Goal: Information Seeking & Learning: Compare options

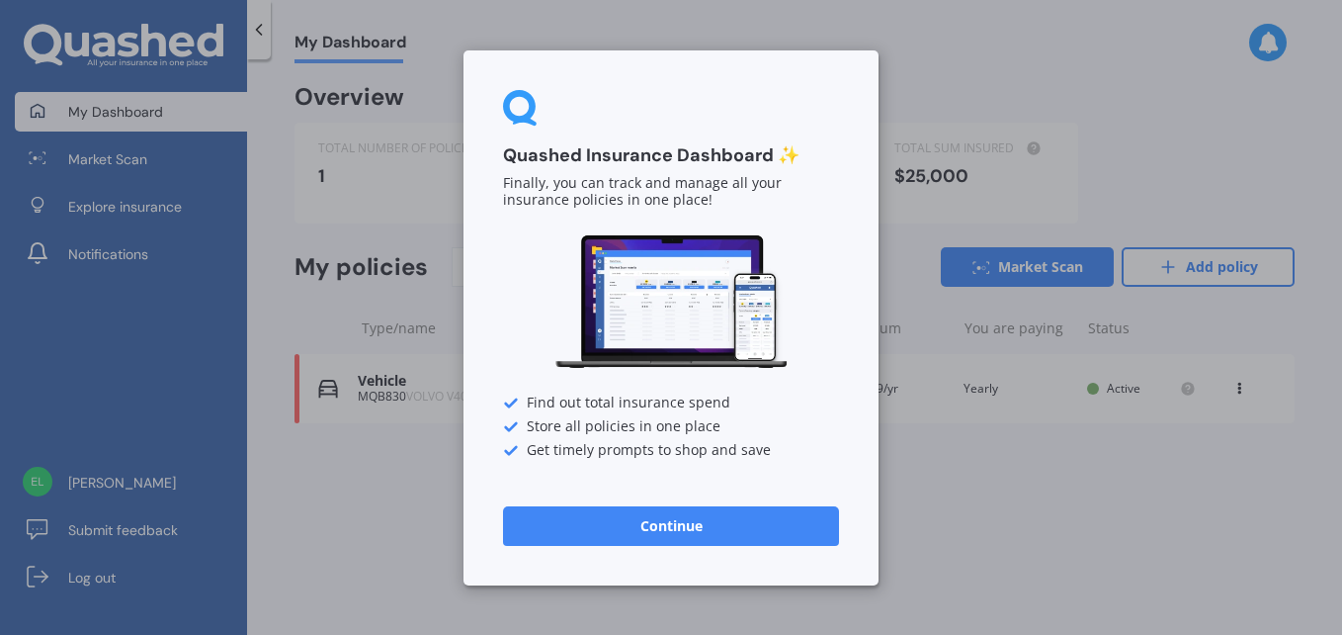
click at [652, 518] on button "Continue" at bounding box center [671, 525] width 336 height 40
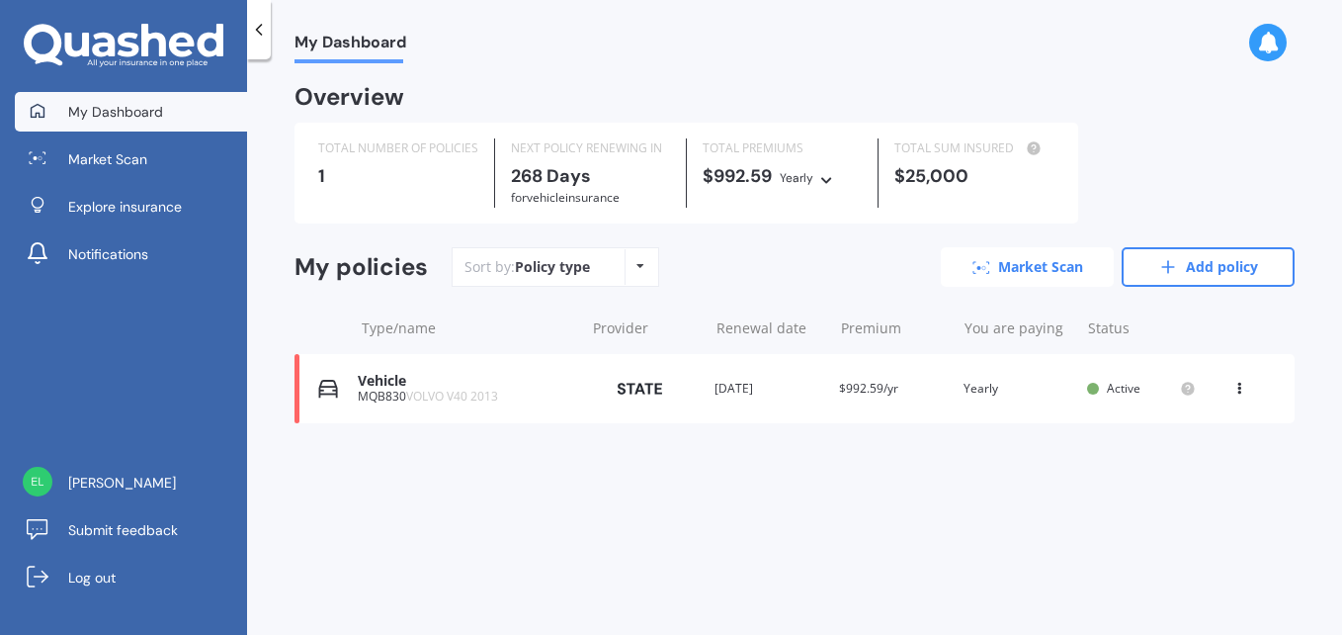
click at [1039, 273] on link "Market Scan" at bounding box center [1027, 267] width 173 height 40
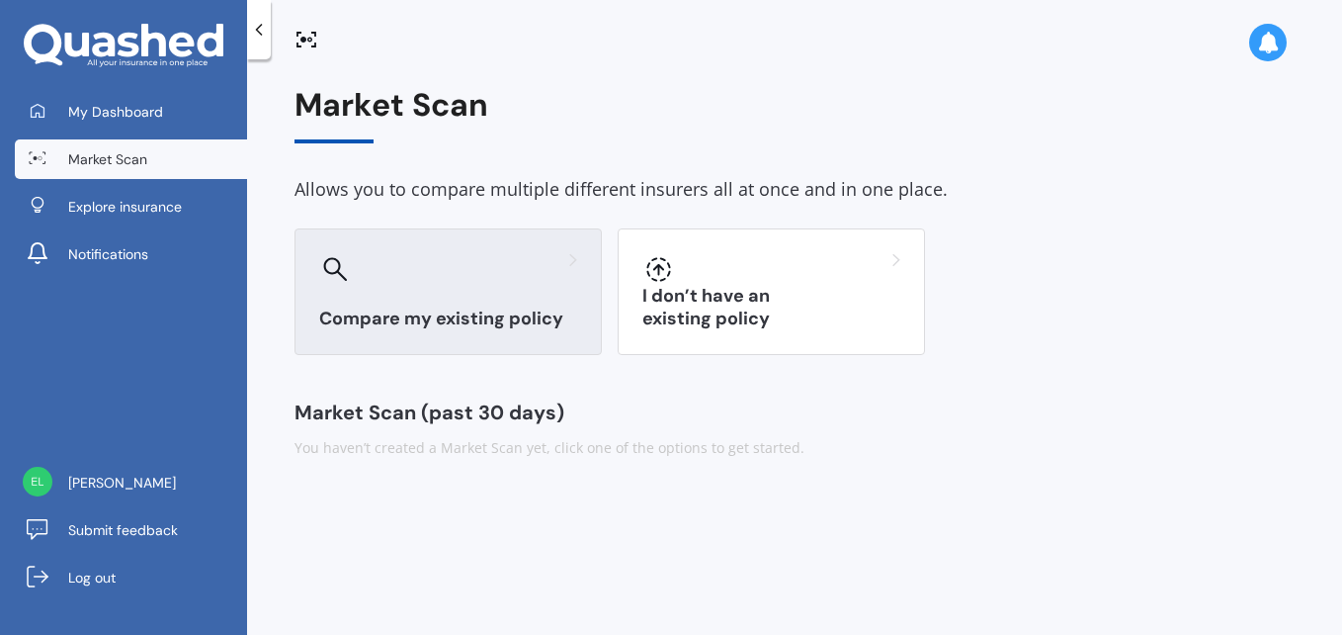
click at [503, 305] on div "Compare my existing policy" at bounding box center [448, 291] width 307 height 127
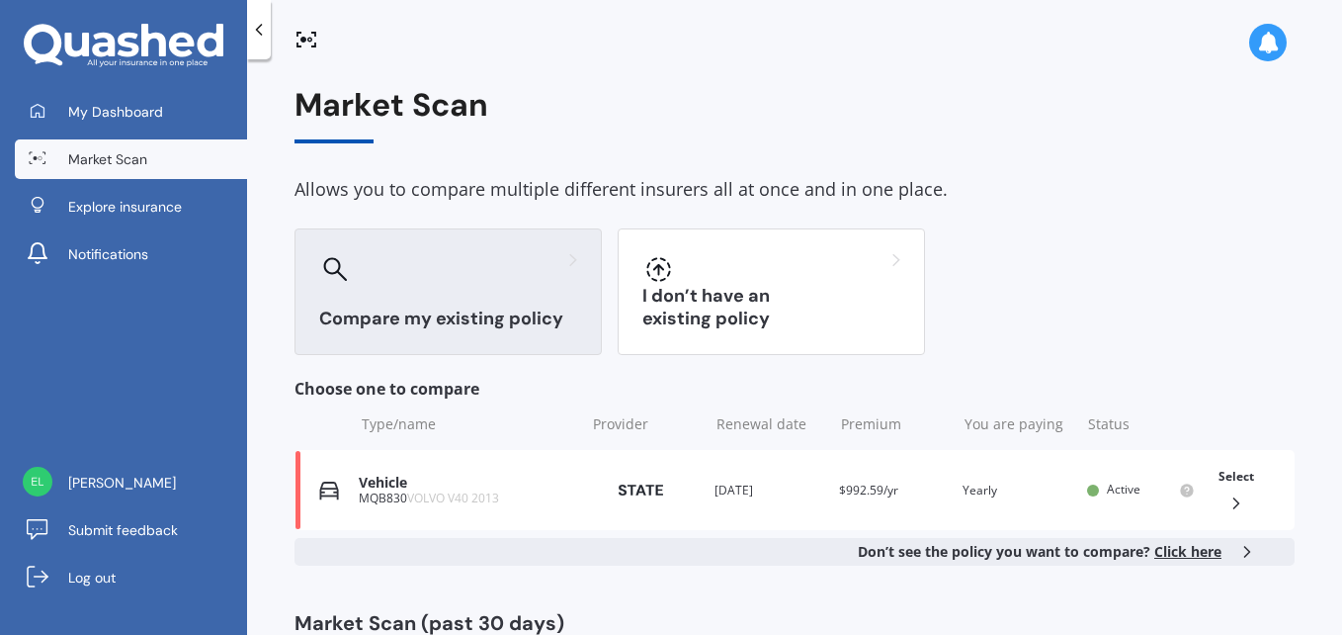
scroll to position [69, 0]
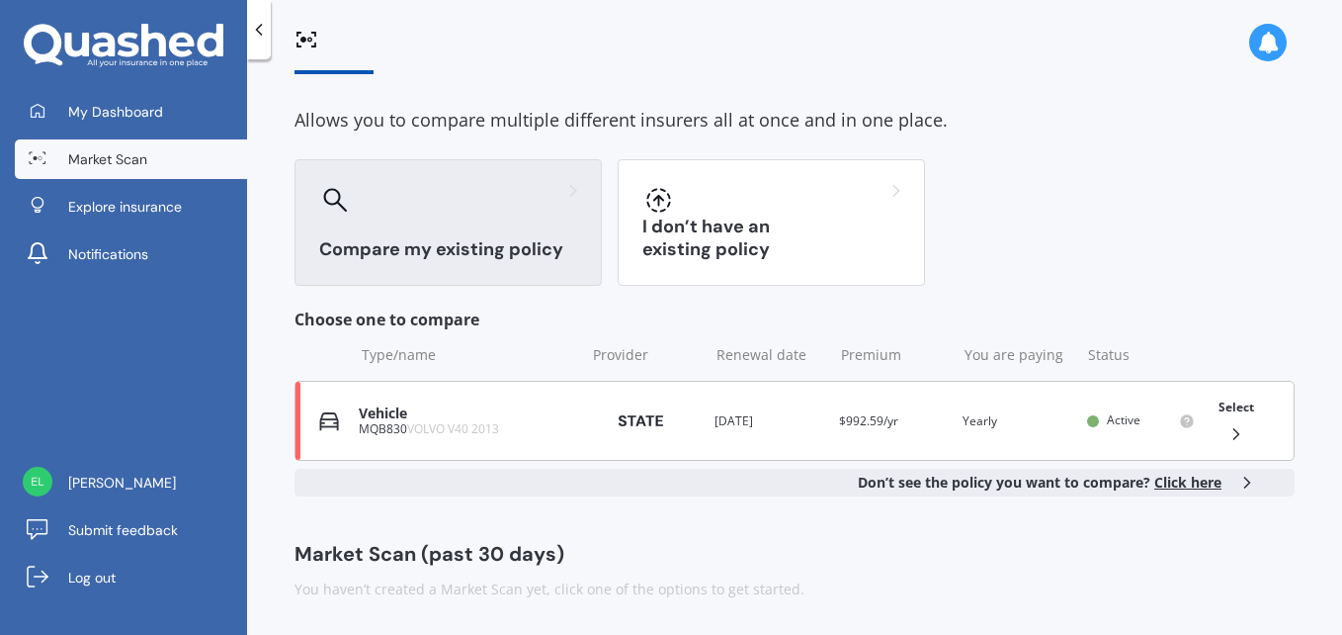
click at [1227, 425] on icon at bounding box center [1237, 434] width 20 height 20
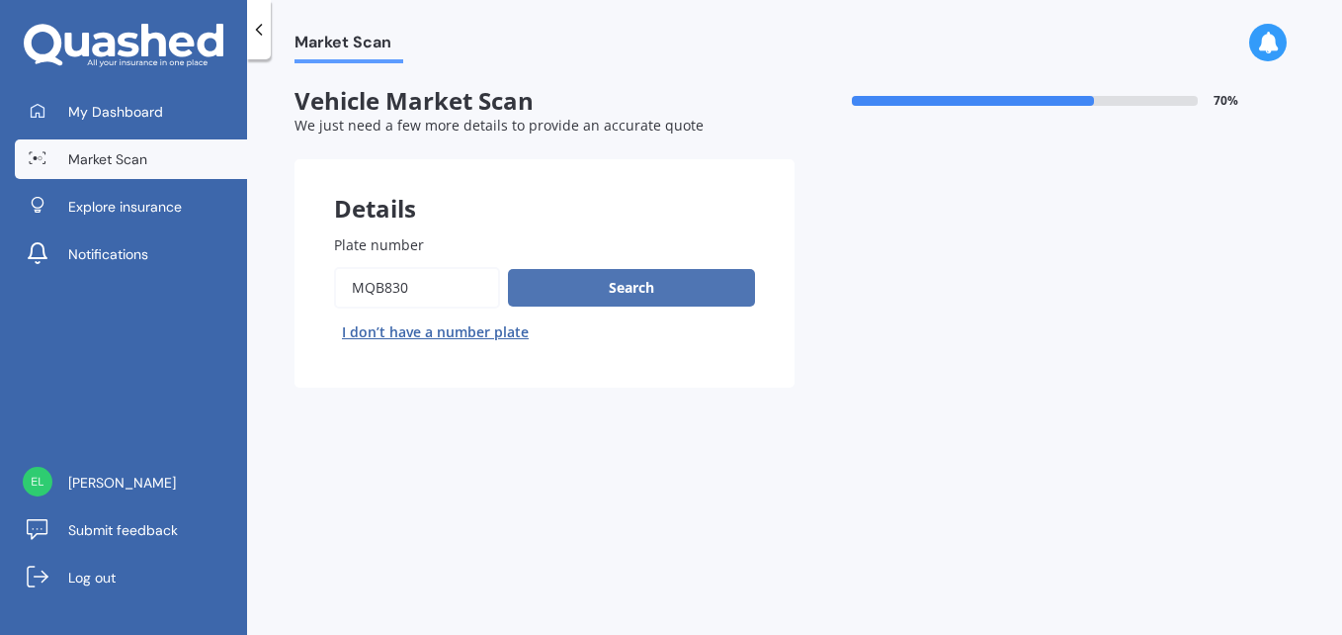
click at [638, 281] on button "Search" at bounding box center [631, 288] width 247 height 38
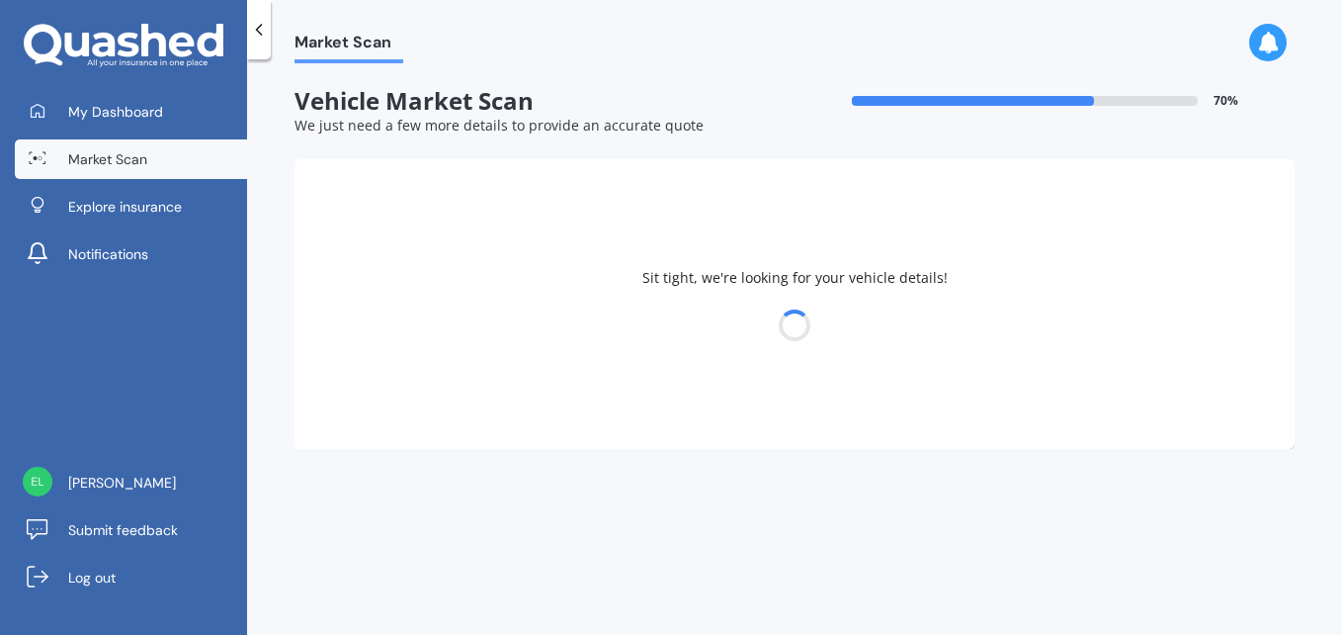
select select "VOLVO"
select select "V40"
select select "31"
select select "08"
select select "1970"
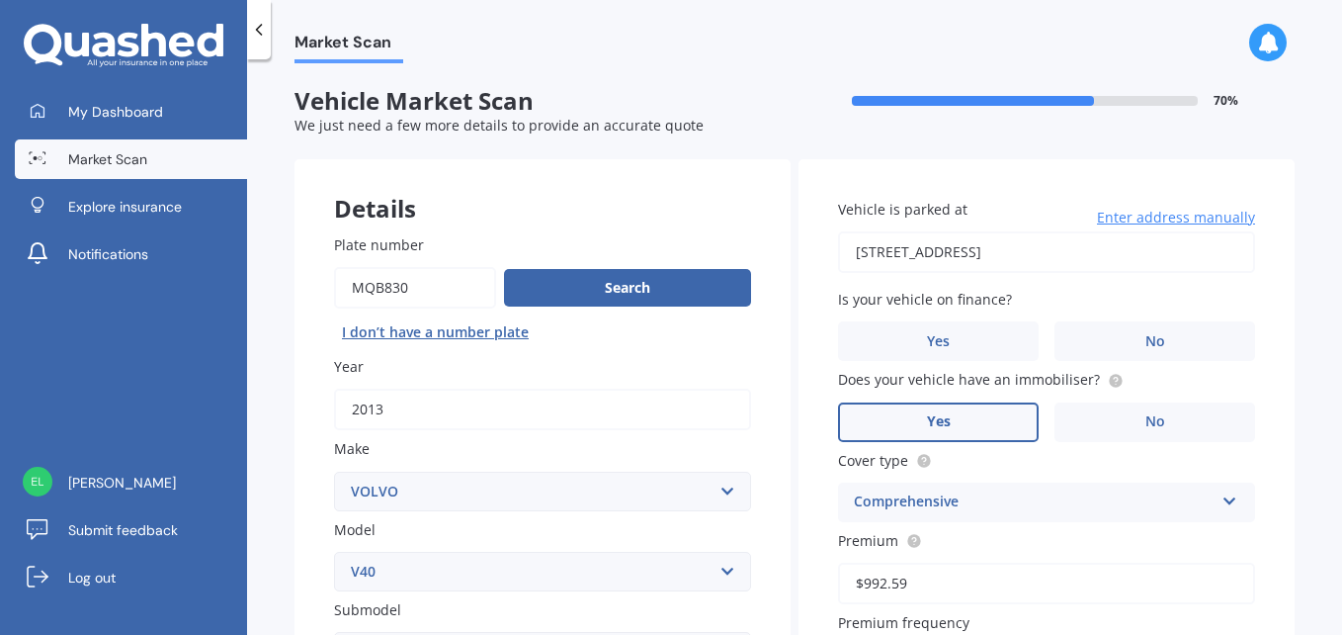
scroll to position [99, 0]
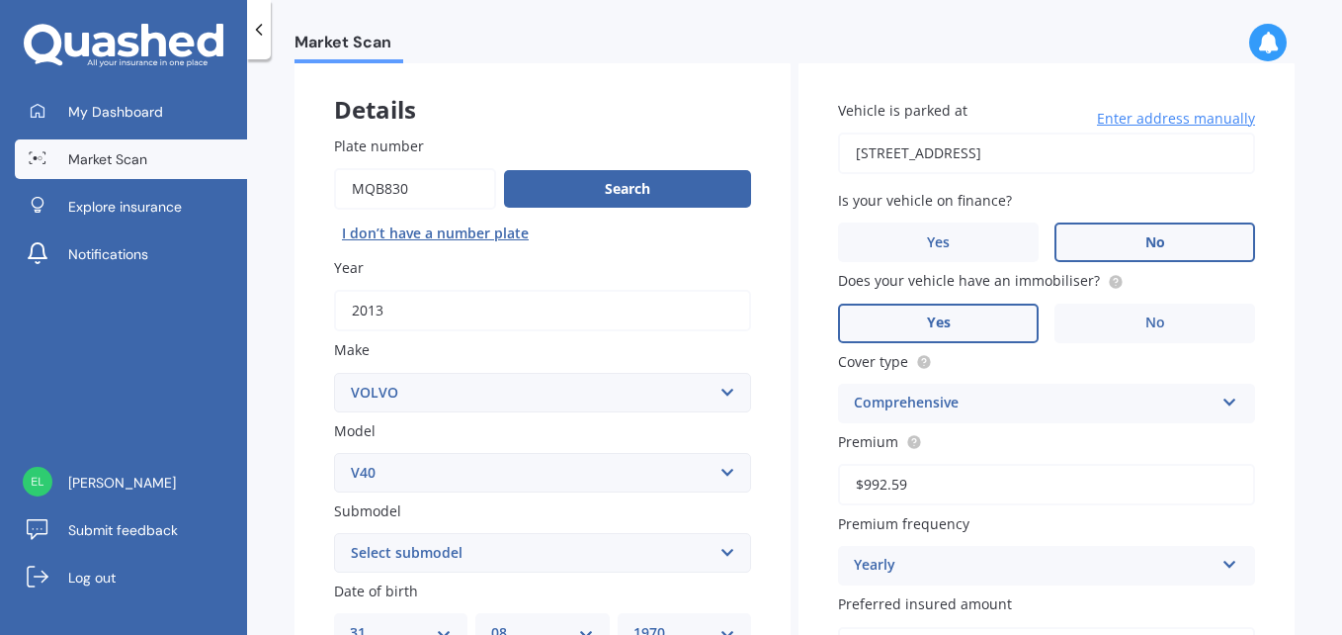
click at [1148, 242] on span "No" at bounding box center [1156, 242] width 20 height 17
click at [0, 0] on input "No" at bounding box center [0, 0] width 0 height 0
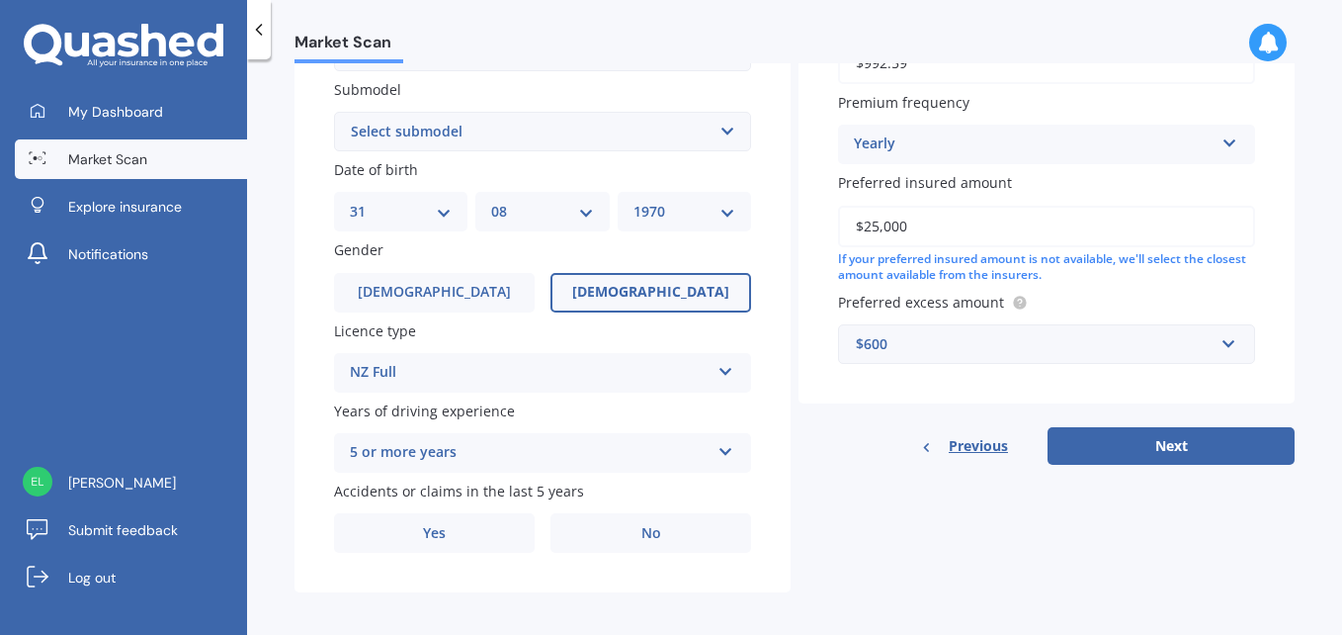
scroll to position [529, 0]
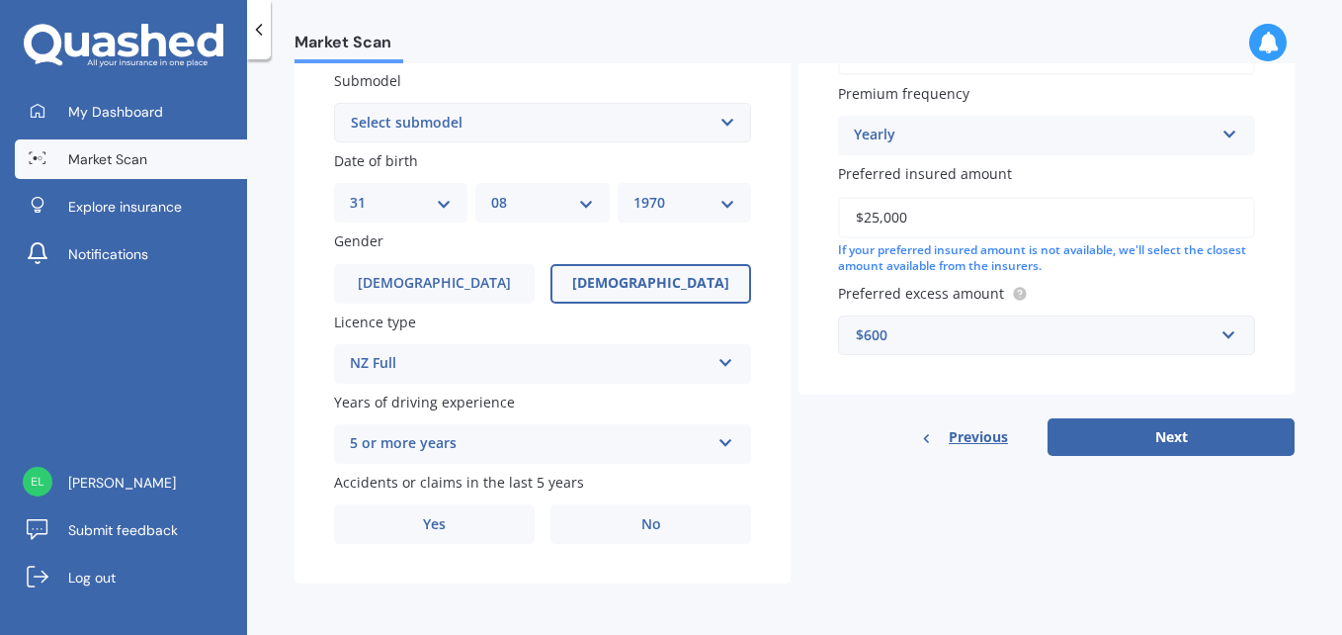
drag, startPoint x: 909, startPoint y: 219, endPoint x: 803, endPoint y: 219, distance: 106.8
click at [803, 219] on div "Vehicle is parked at 5 Hadleigh Lane, Westmorland, Christchurch 8025 Enter addr…" at bounding box center [1047, 12] width 496 height 765
type input "$12,500"
click at [1161, 444] on button "Next" at bounding box center [1171, 437] width 247 height 38
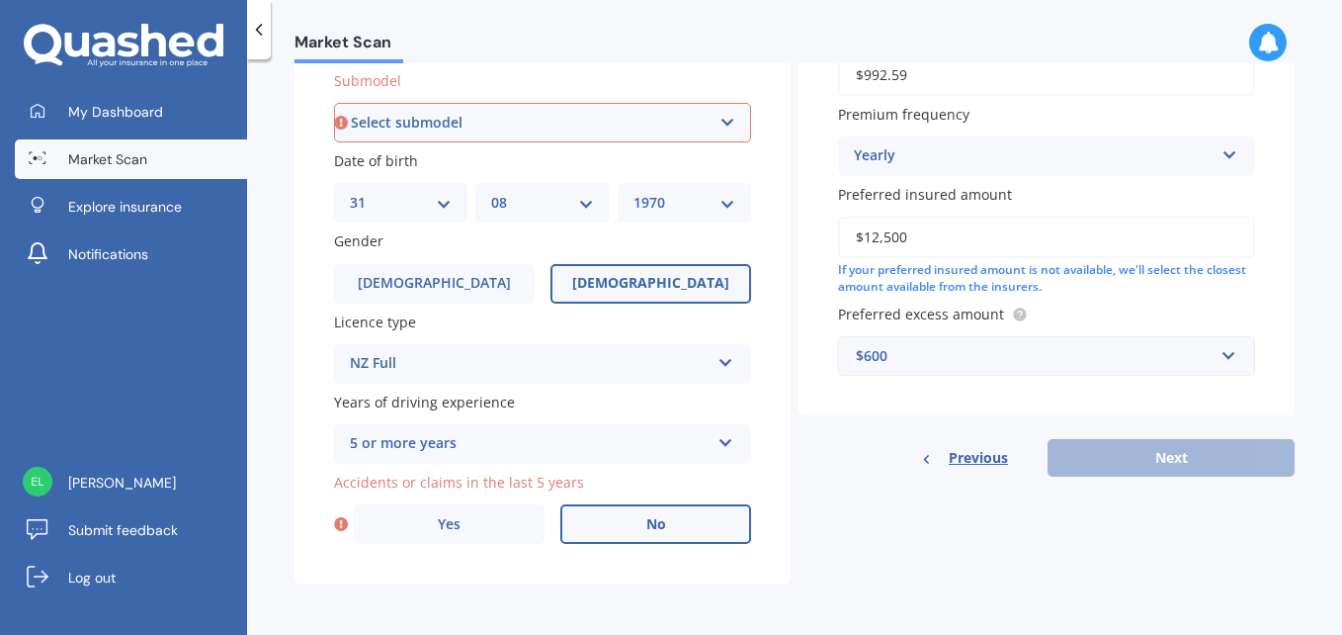
click at [646, 523] on span "No" at bounding box center [656, 524] width 20 height 17
click at [0, 0] on input "No" at bounding box center [0, 0] width 0 height 0
click at [1169, 454] on div "Previous Next" at bounding box center [1047, 458] width 496 height 38
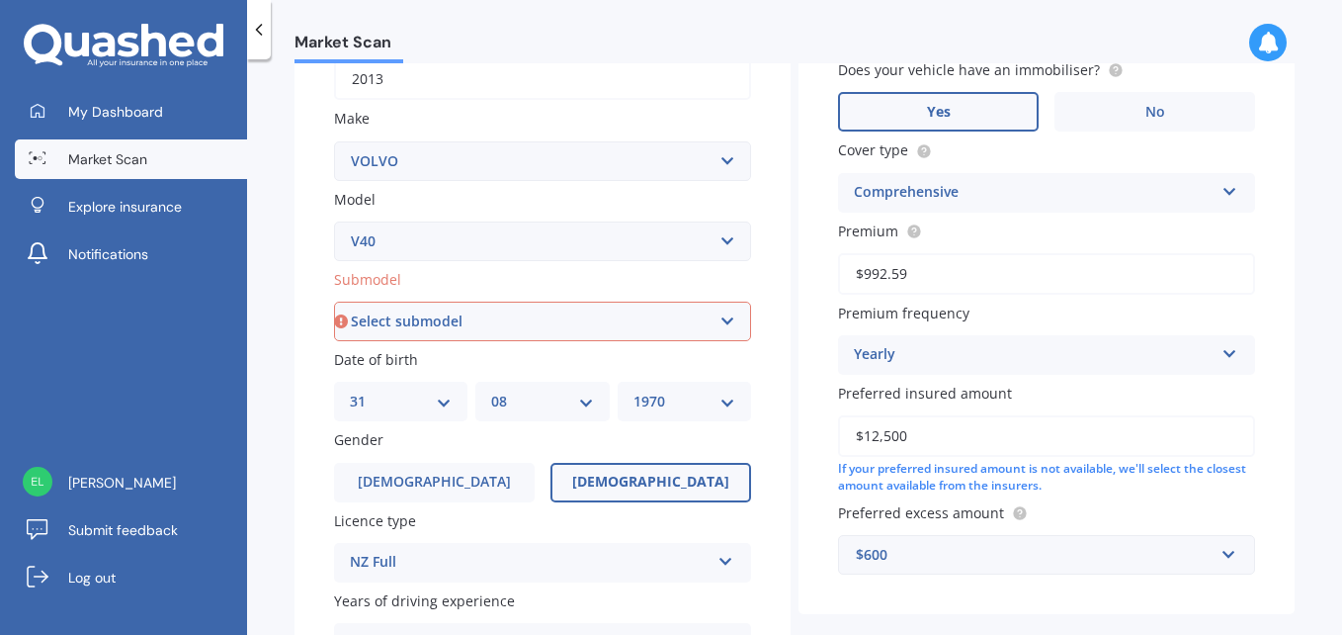
scroll to position [331, 0]
click at [465, 317] on select "Select submodel diesel turbo petrol non turbo petrol turbo" at bounding box center [542, 321] width 417 height 40
click at [334, 301] on select "Select submodel diesel turbo petrol non turbo petrol turbo" at bounding box center [542, 321] width 417 height 40
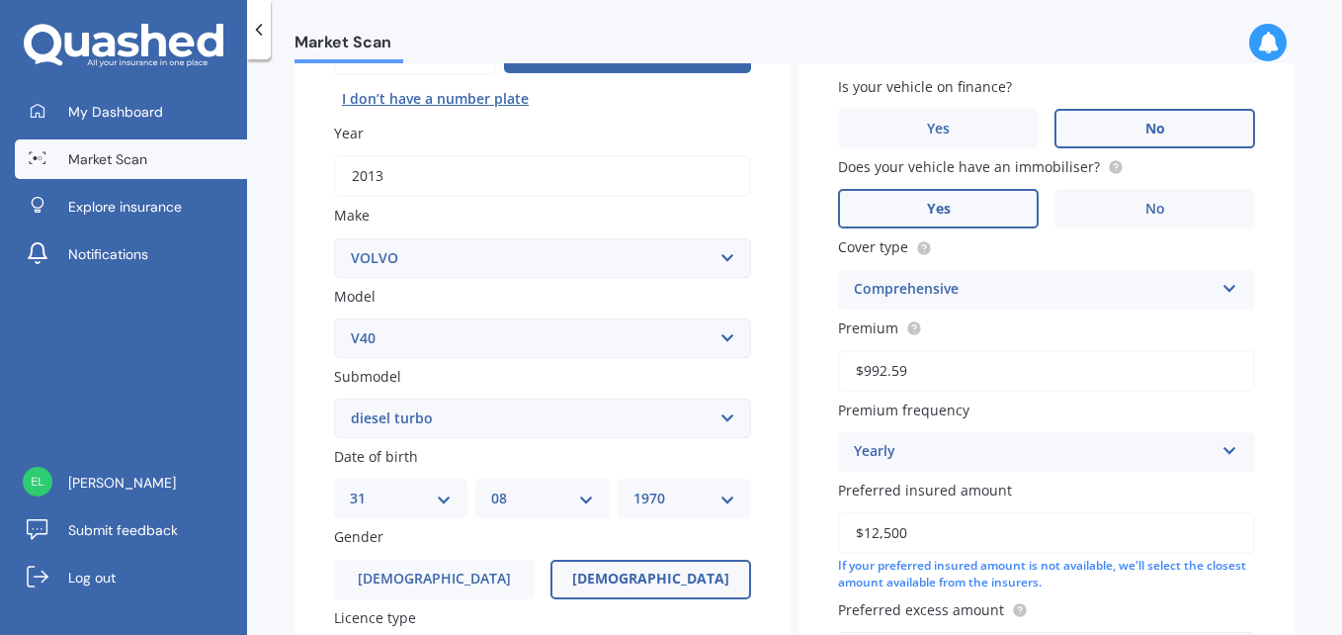
scroll to position [135, 0]
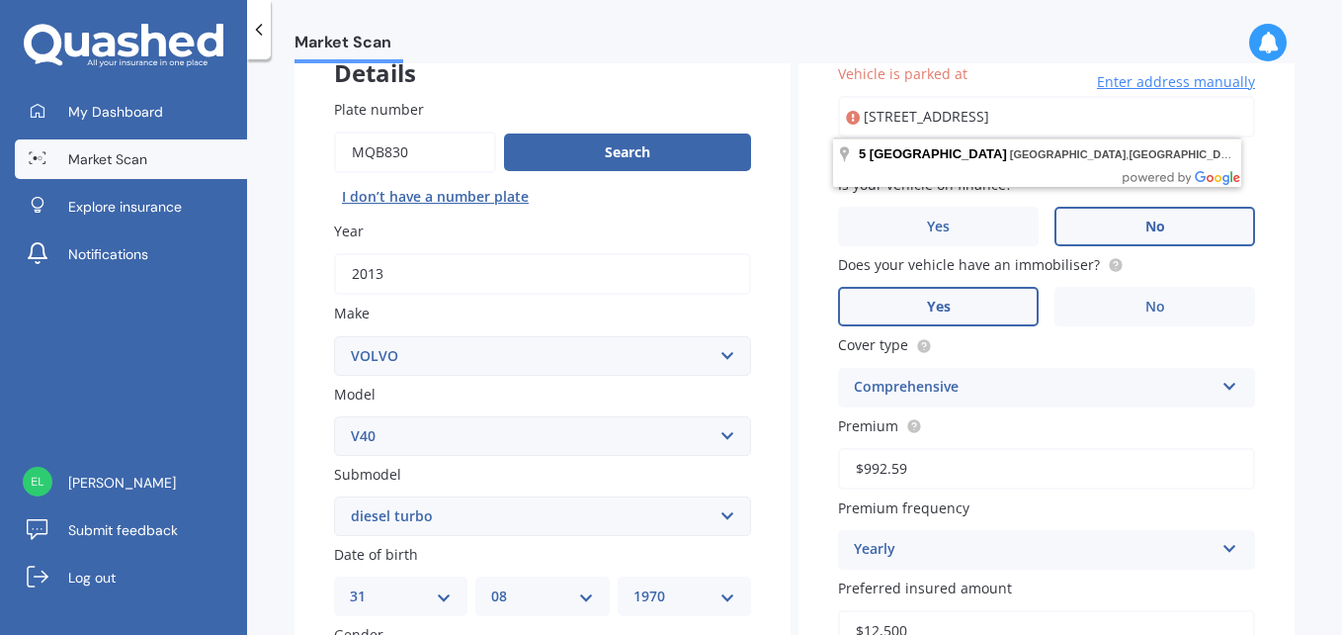
click at [444, 510] on select "Select submodel diesel turbo petrol non turbo petrol turbo" at bounding box center [542, 516] width 417 height 40
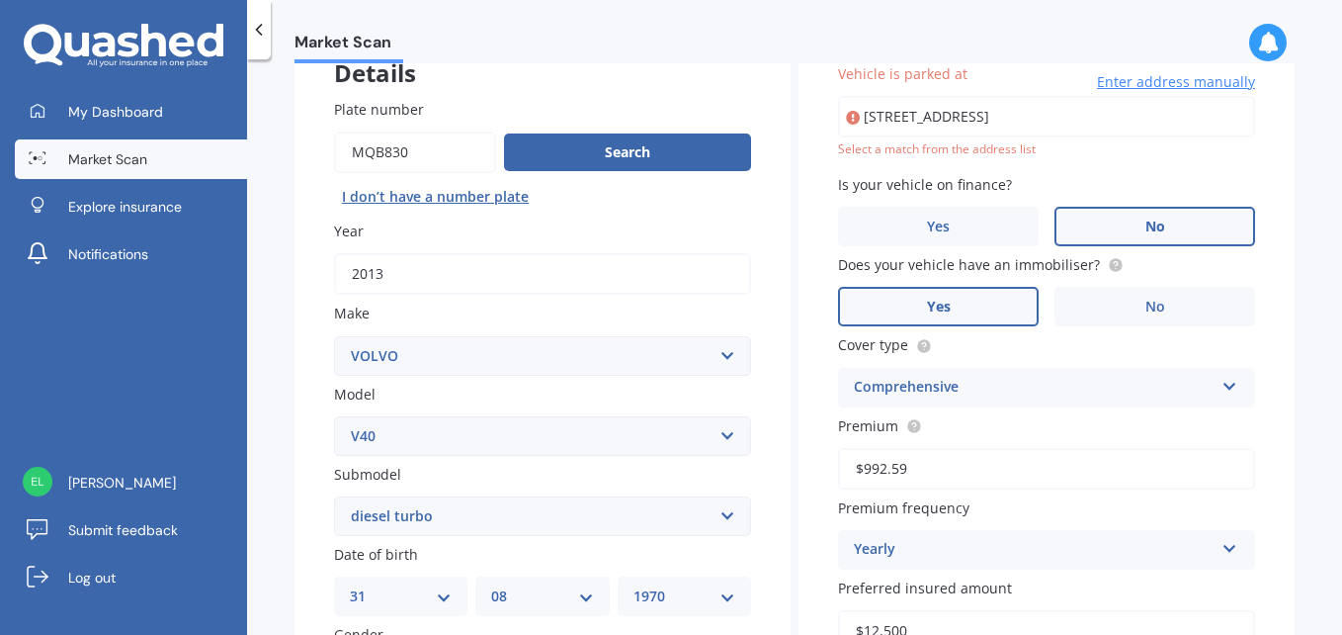
select select "PETROL TURBO"
click at [334, 496] on select "Select submodel diesel turbo petrol non turbo petrol turbo" at bounding box center [542, 516] width 417 height 40
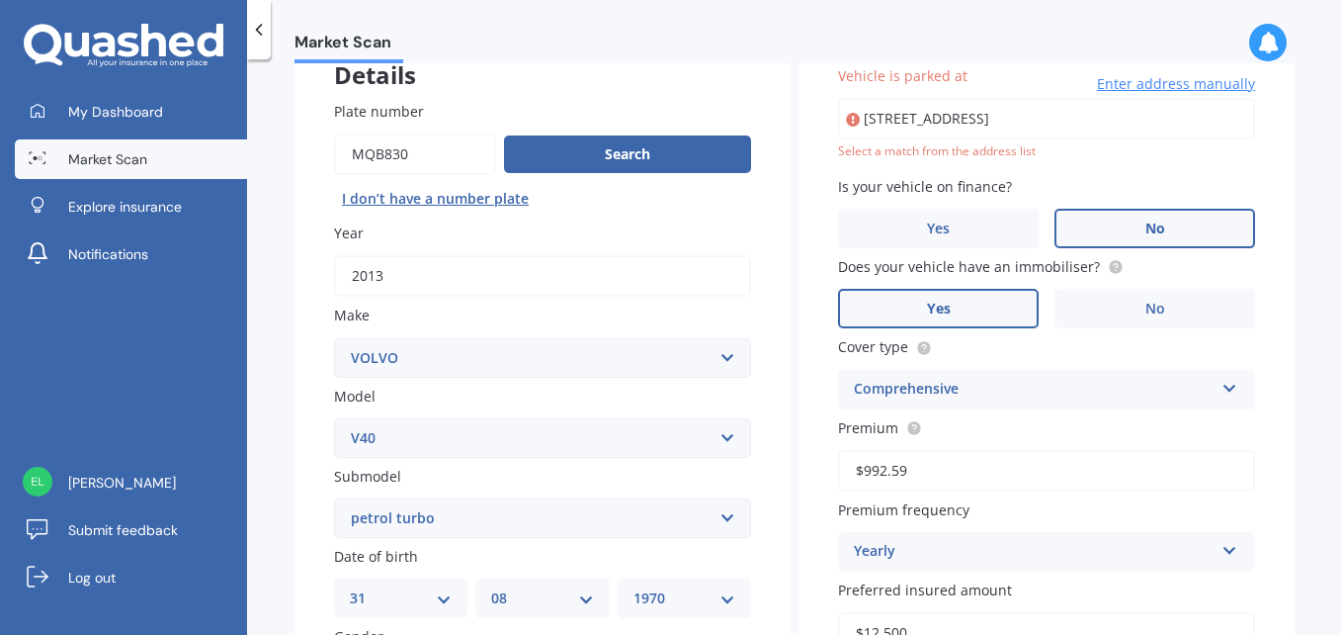
scroll to position [35, 0]
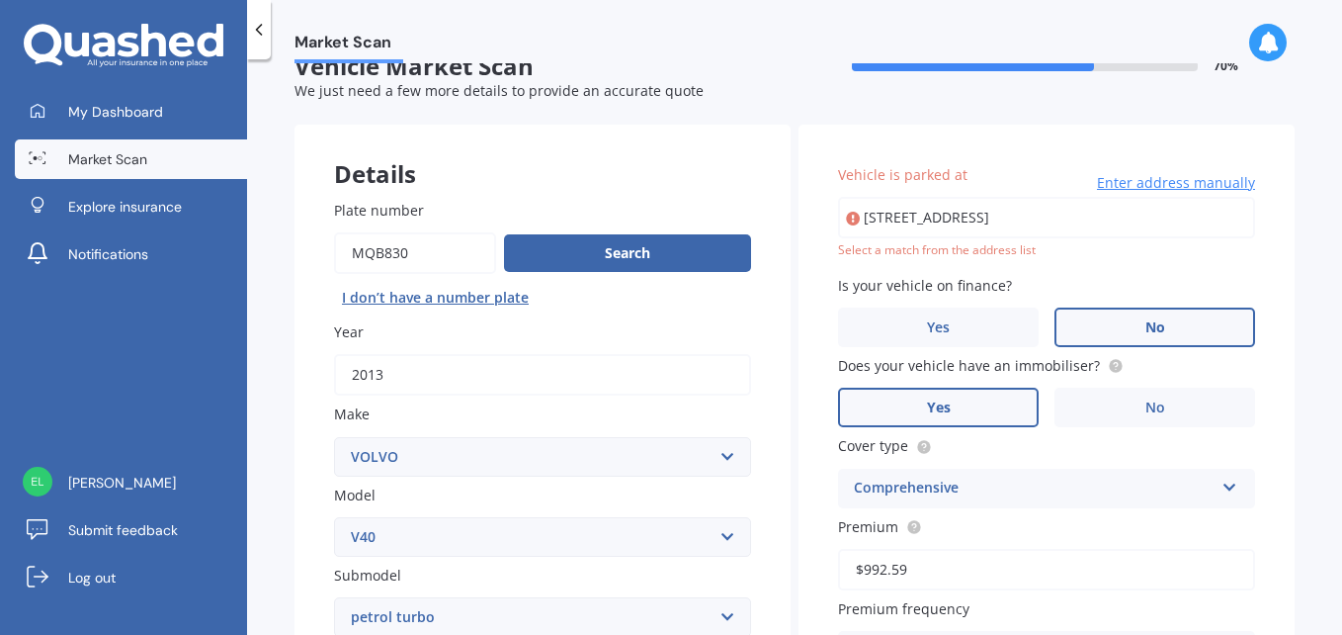
click at [911, 210] on input "5 Hadleigh Lane, Westmorland, Christchurch 8025" at bounding box center [1046, 218] width 417 height 42
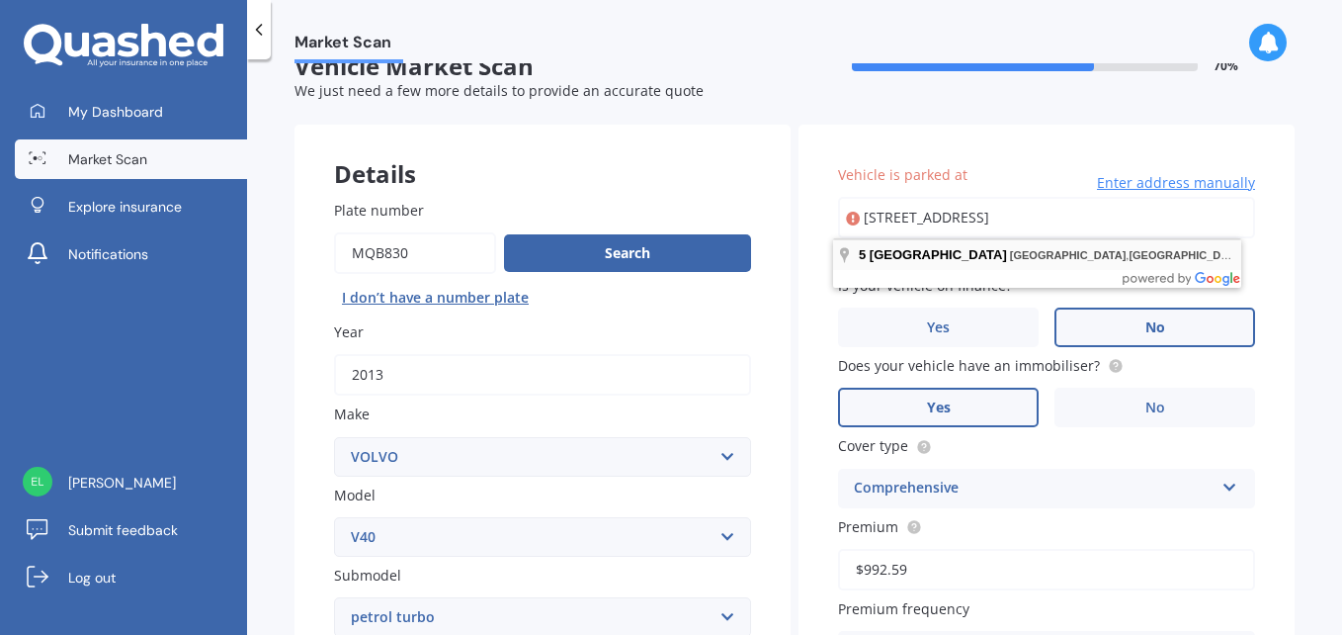
type input "5 Hadleigh Lane, Westmorland, Christchurch 8025"
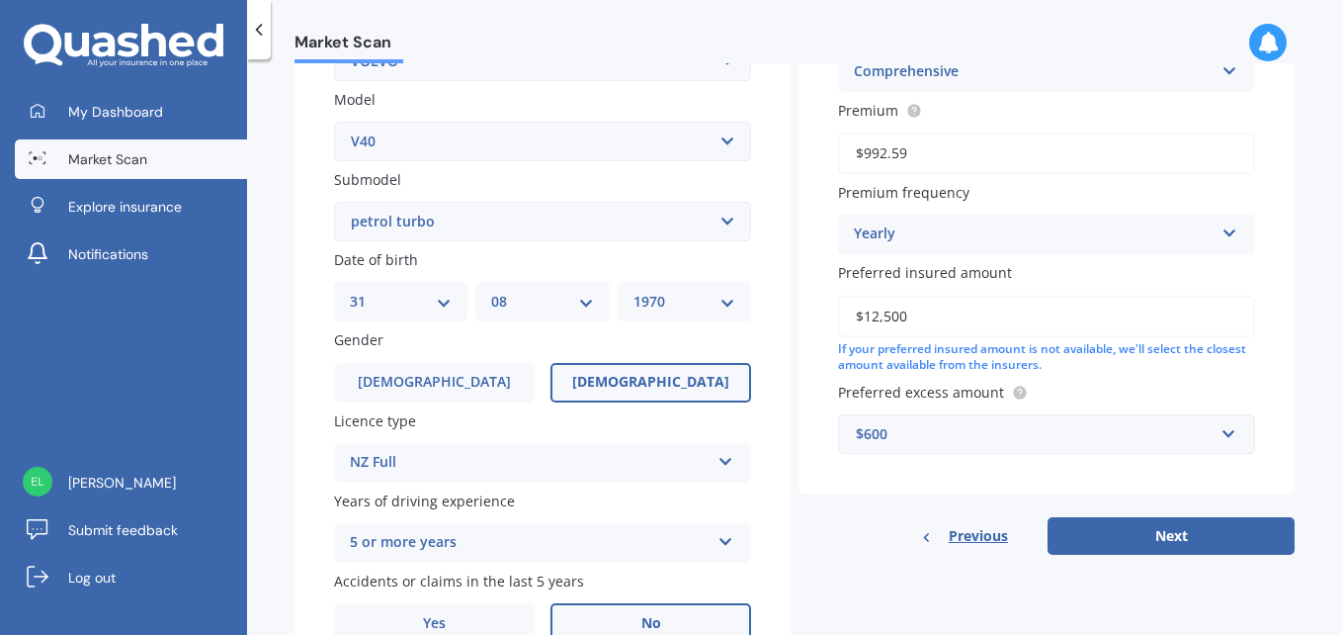
scroll to position [529, 0]
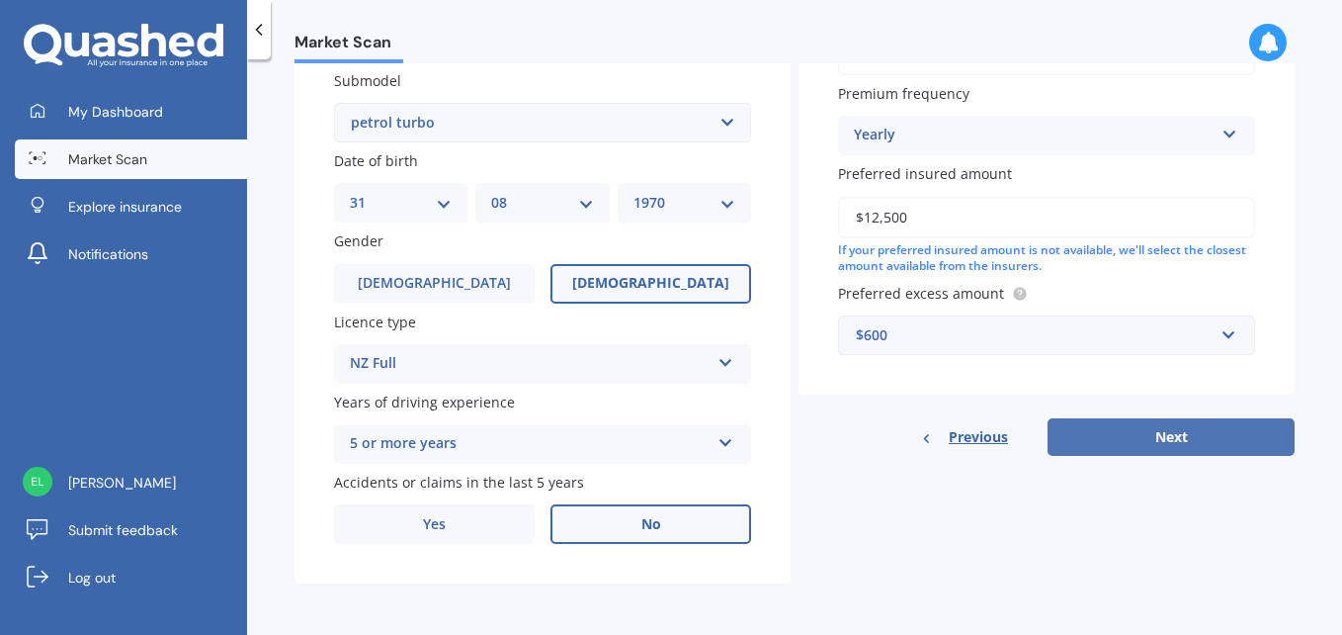
click at [1152, 444] on button "Next" at bounding box center [1171, 437] width 247 height 38
select select "31"
select select "08"
select select "1970"
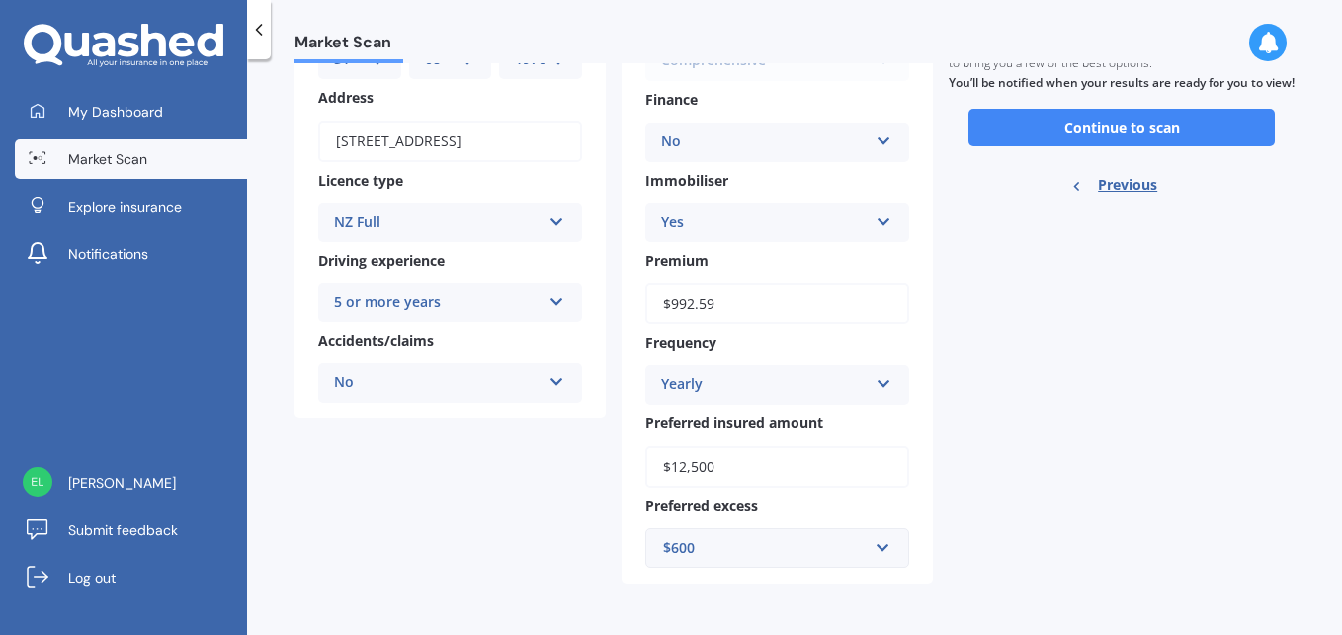
scroll to position [0, 0]
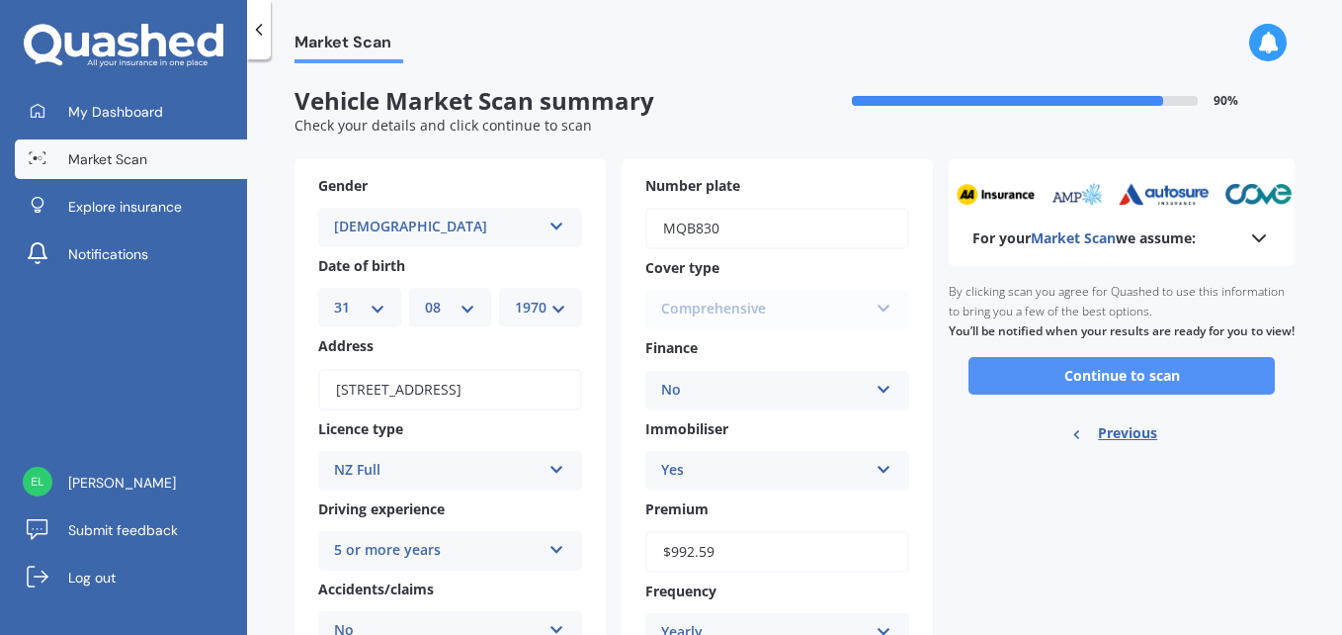
click at [1101, 394] on button "Continue to scan" at bounding box center [1122, 376] width 306 height 38
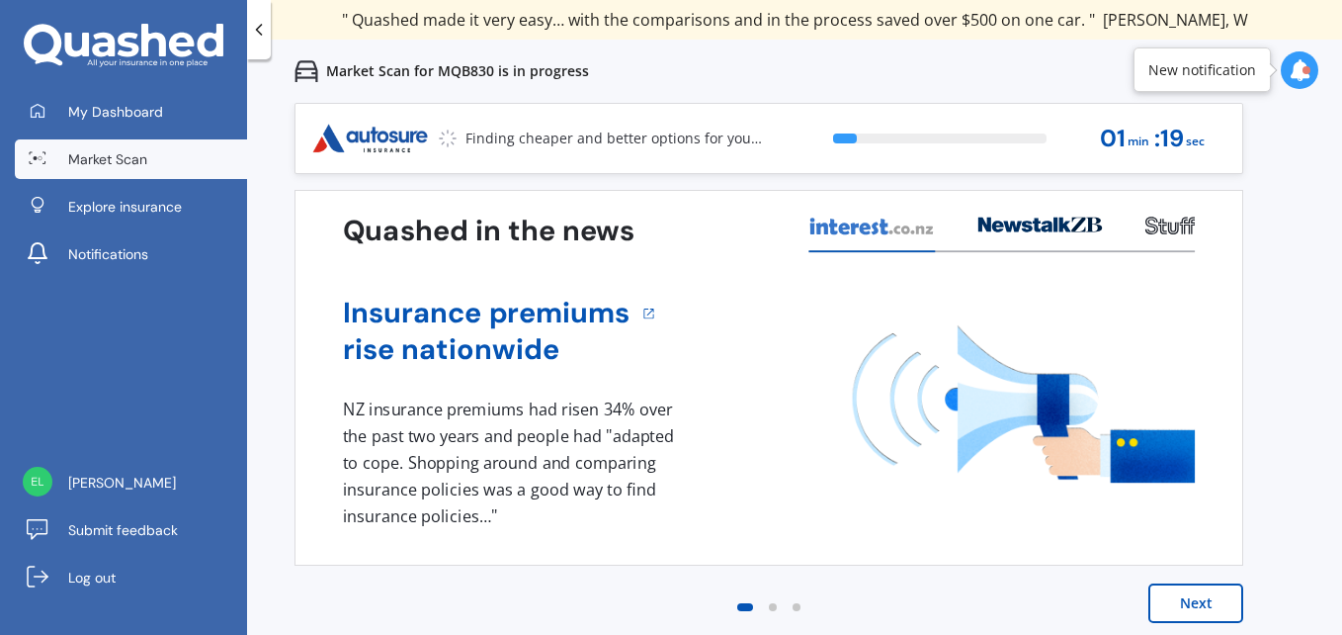
click at [1201, 596] on button "Next" at bounding box center [1196, 603] width 95 height 40
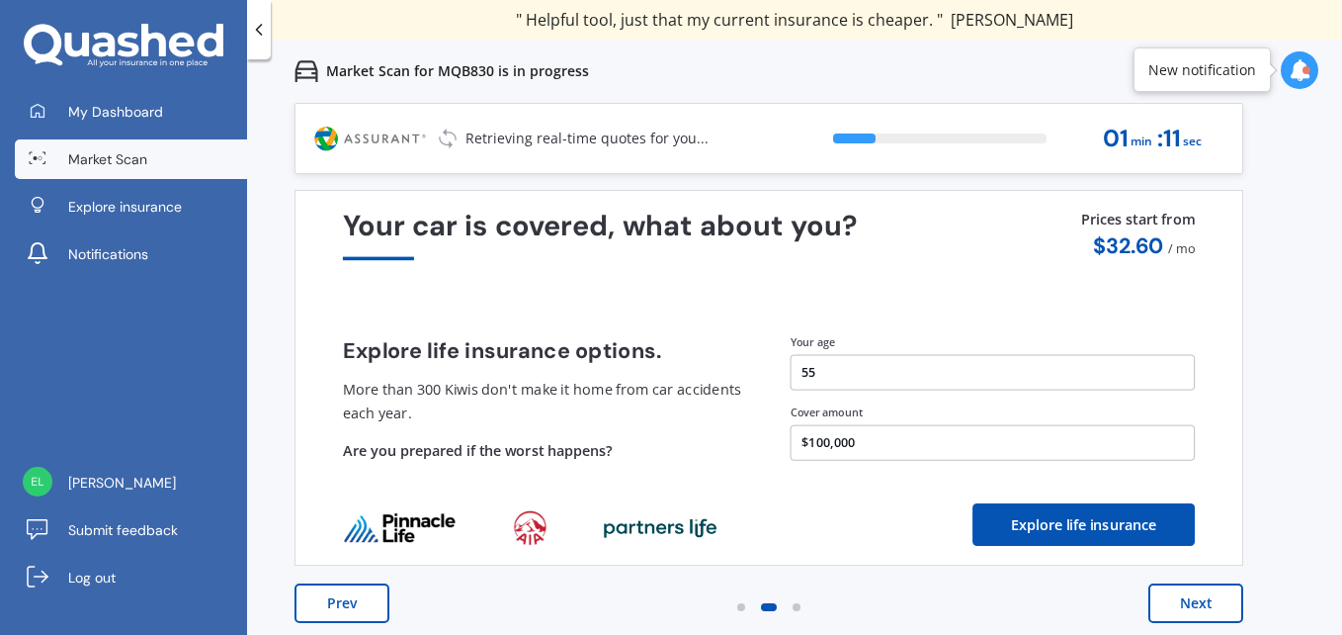
click at [1172, 599] on button "Next" at bounding box center [1196, 603] width 95 height 40
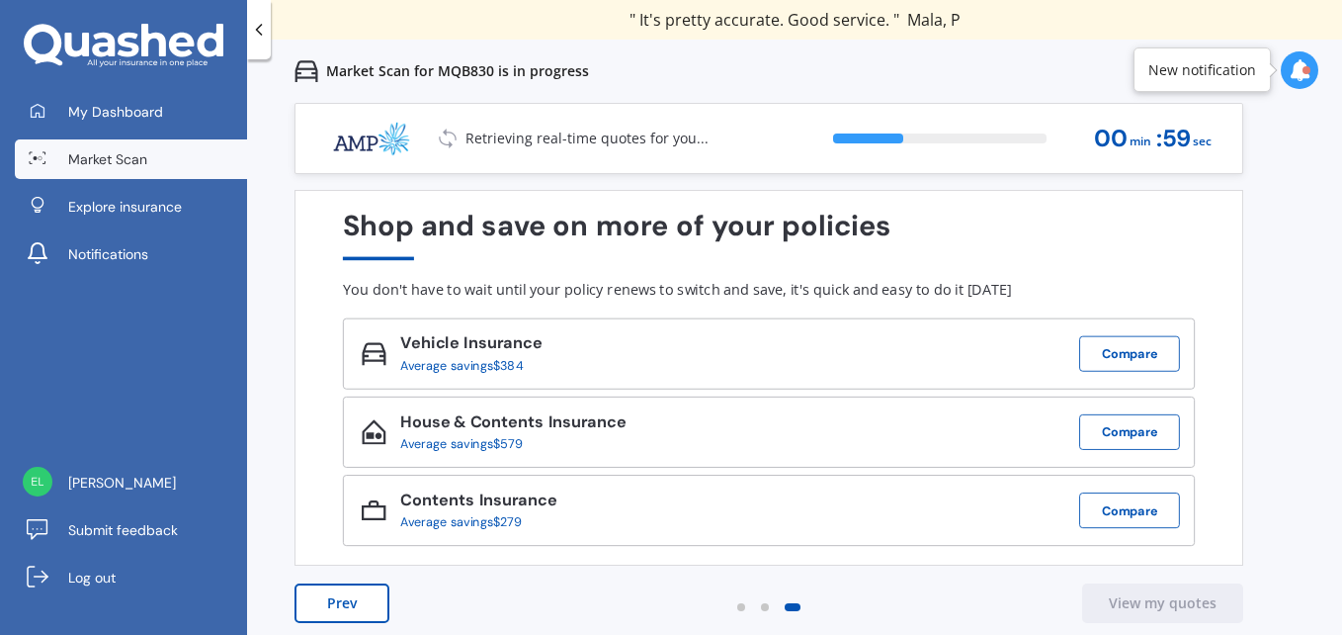
click at [1304, 61] on icon at bounding box center [1300, 70] width 22 height 22
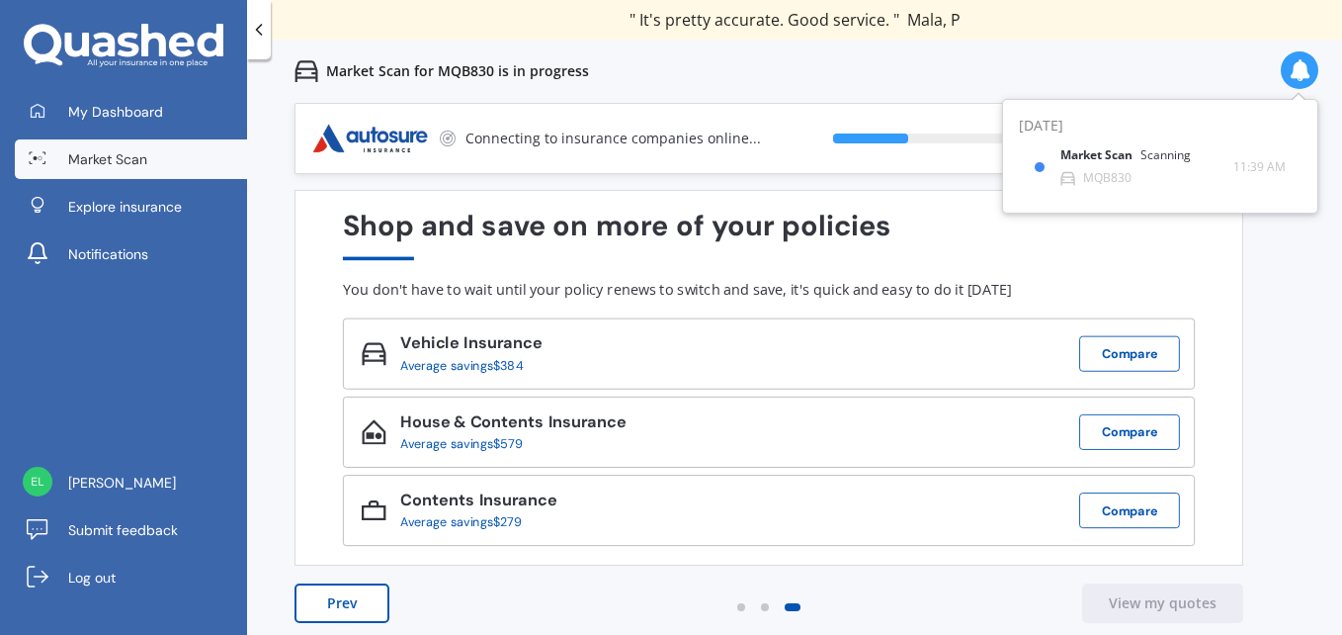
click at [1318, 329] on div "Previous 80,000+ Kiwi consumers have signed up to shop and save their insurance…" at bounding box center [794, 420] width 1095 height 635
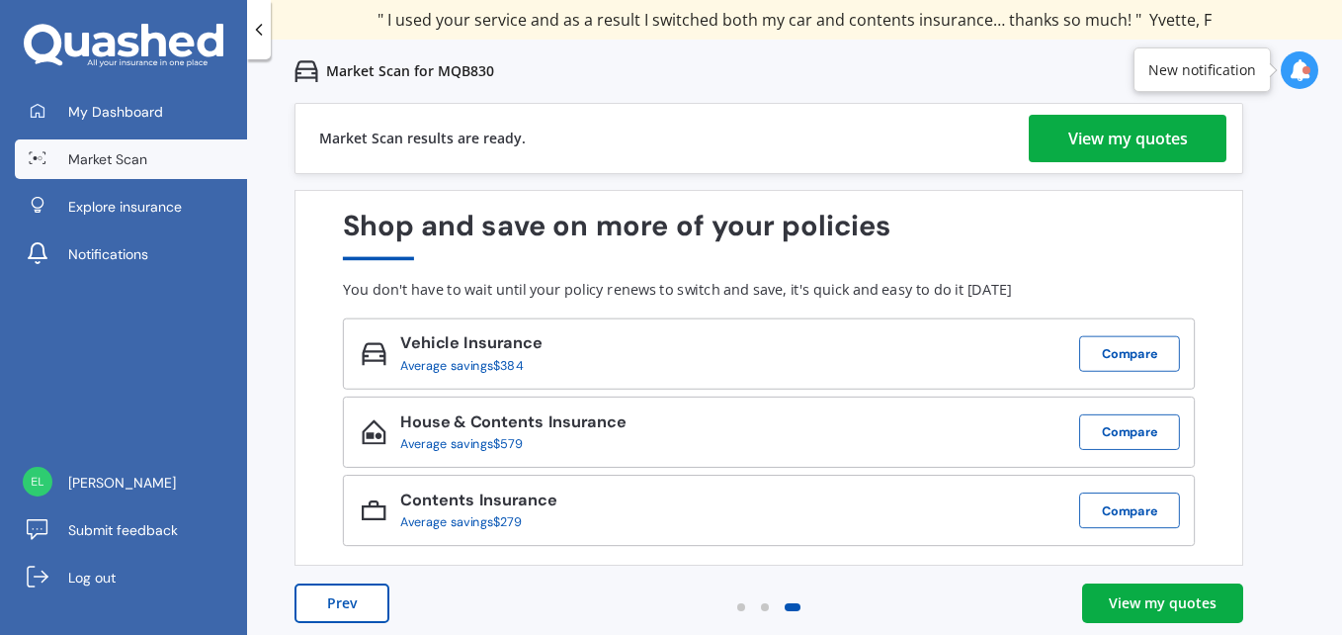
click at [1162, 596] on div "View my quotes" at bounding box center [1163, 603] width 108 height 20
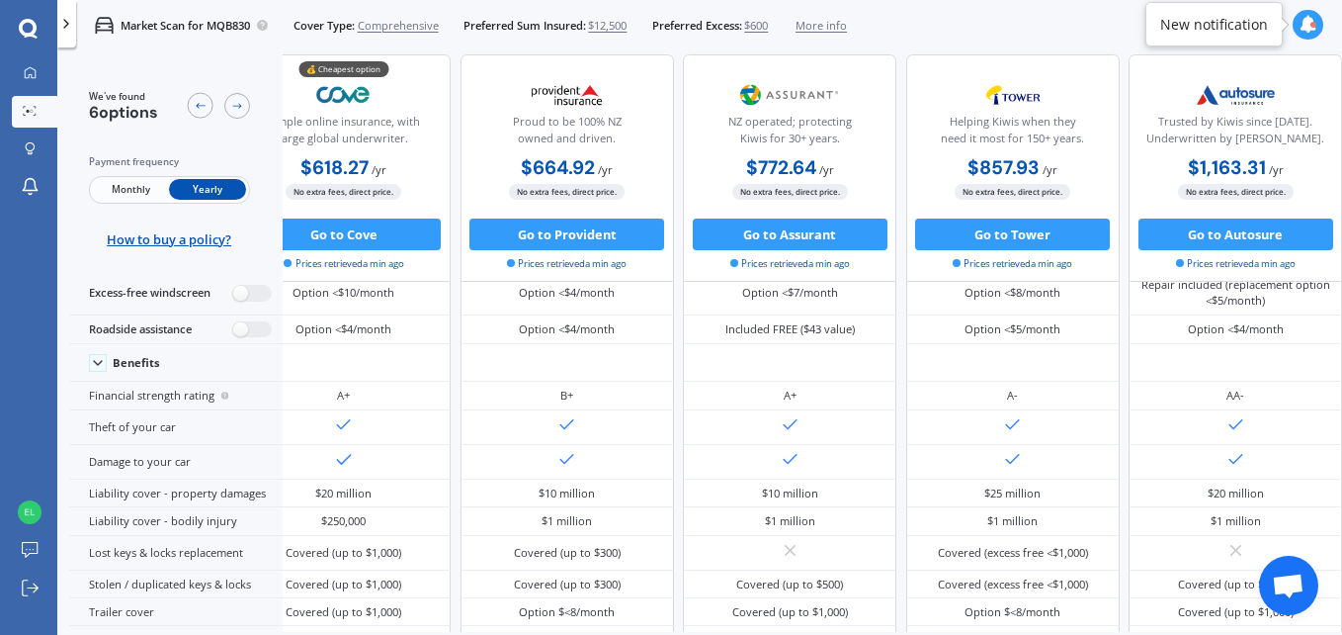
scroll to position [0, 346]
